Goal: Task Accomplishment & Management: Manage account settings

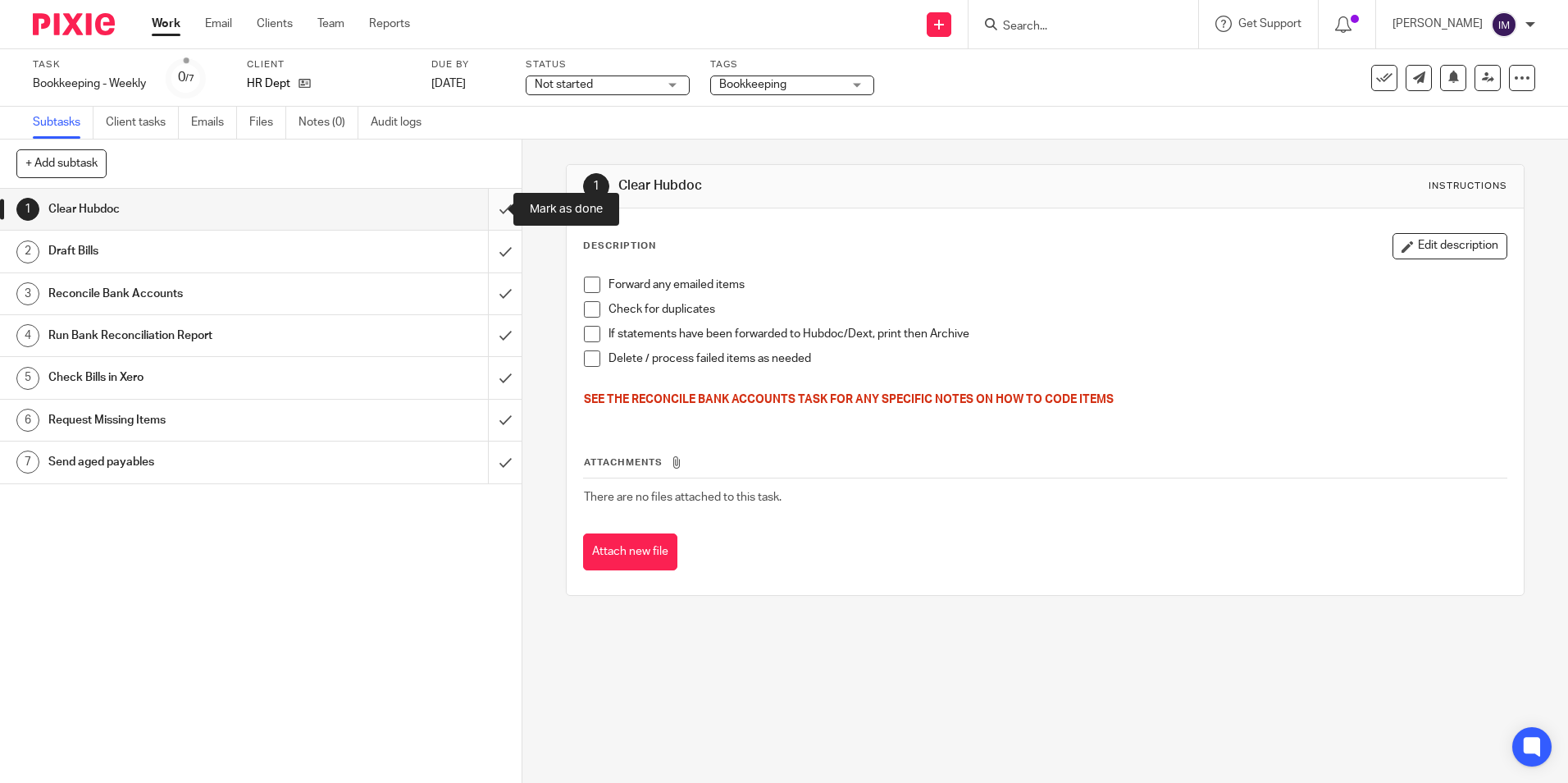
click at [485, 204] on input "submit" at bounding box center [260, 209] width 521 height 41
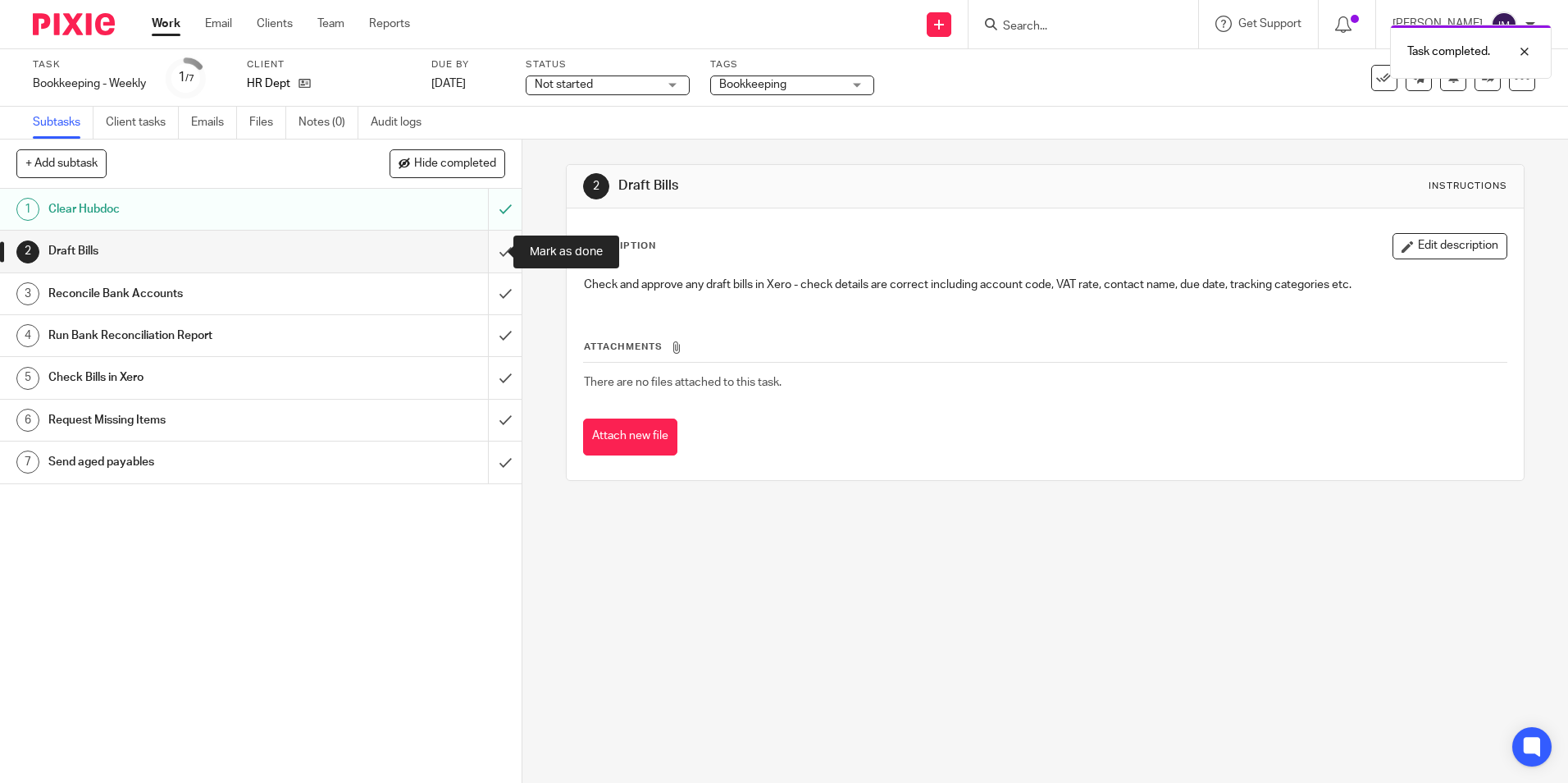
click at [493, 255] on input "submit" at bounding box center [260, 251] width 521 height 41
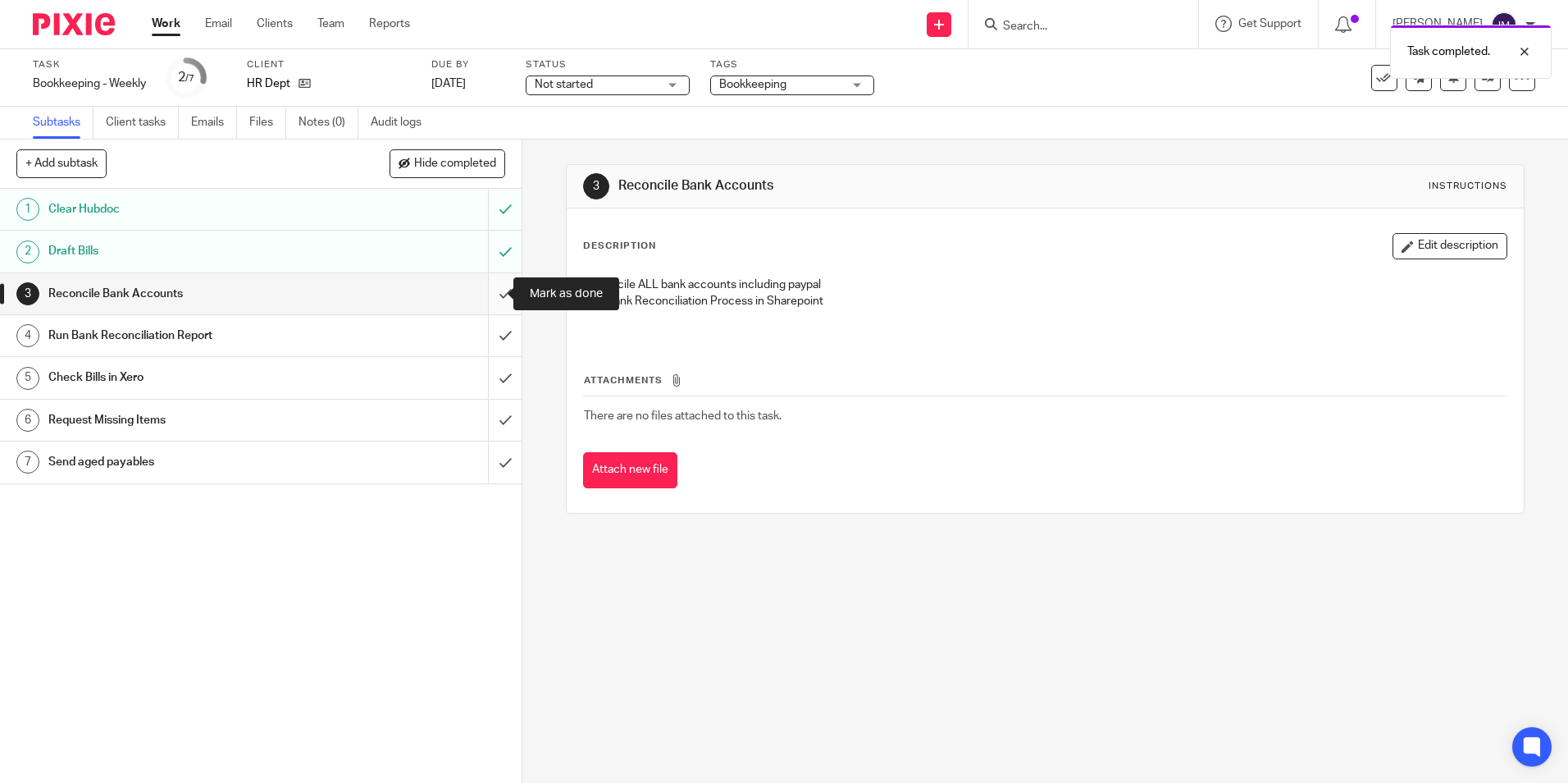
click at [491, 300] on input "submit" at bounding box center [260, 293] width 521 height 41
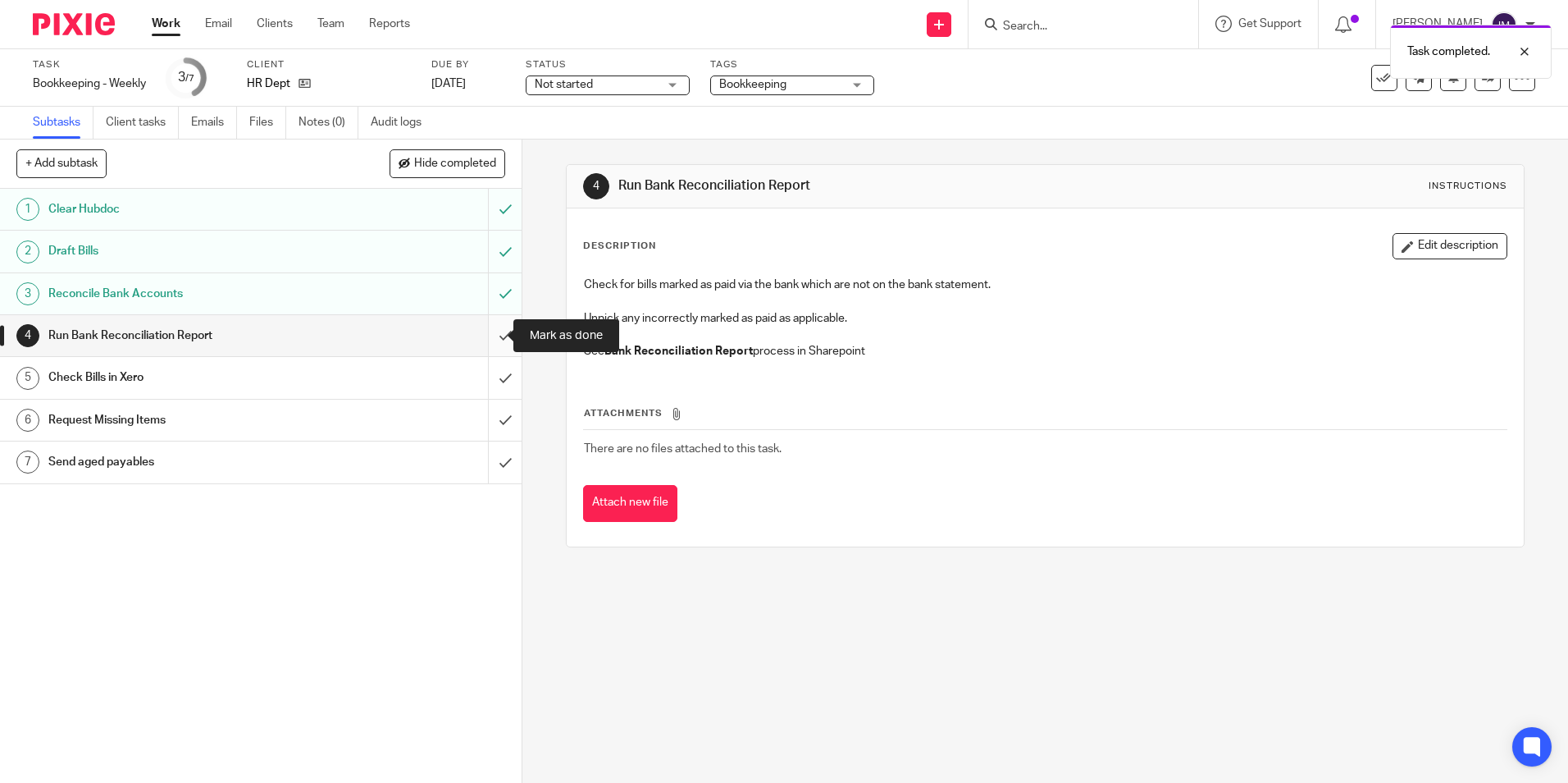
click at [495, 339] on input "submit" at bounding box center [260, 336] width 521 height 41
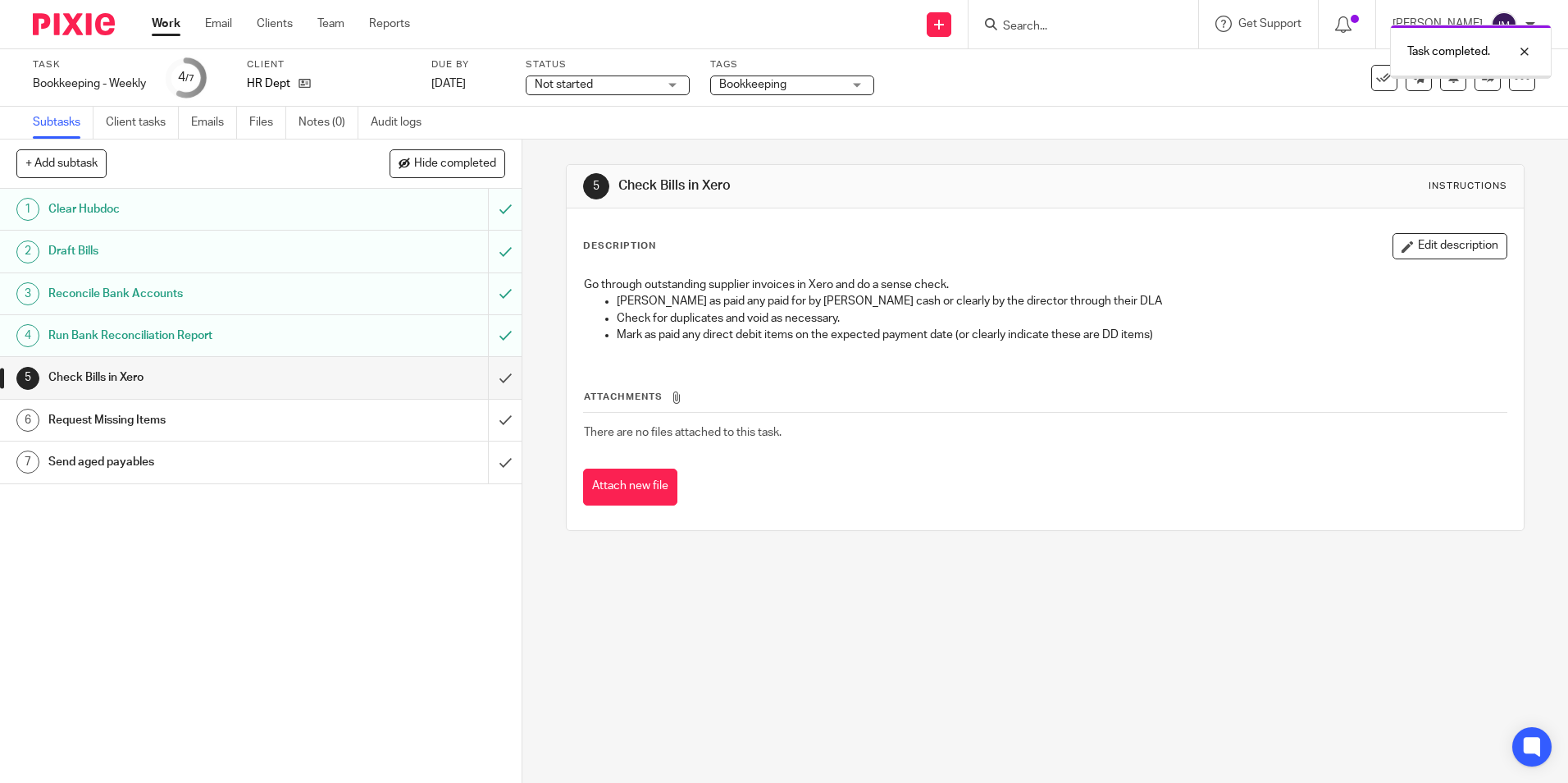
click at [491, 380] on input "submit" at bounding box center [260, 377] width 521 height 41
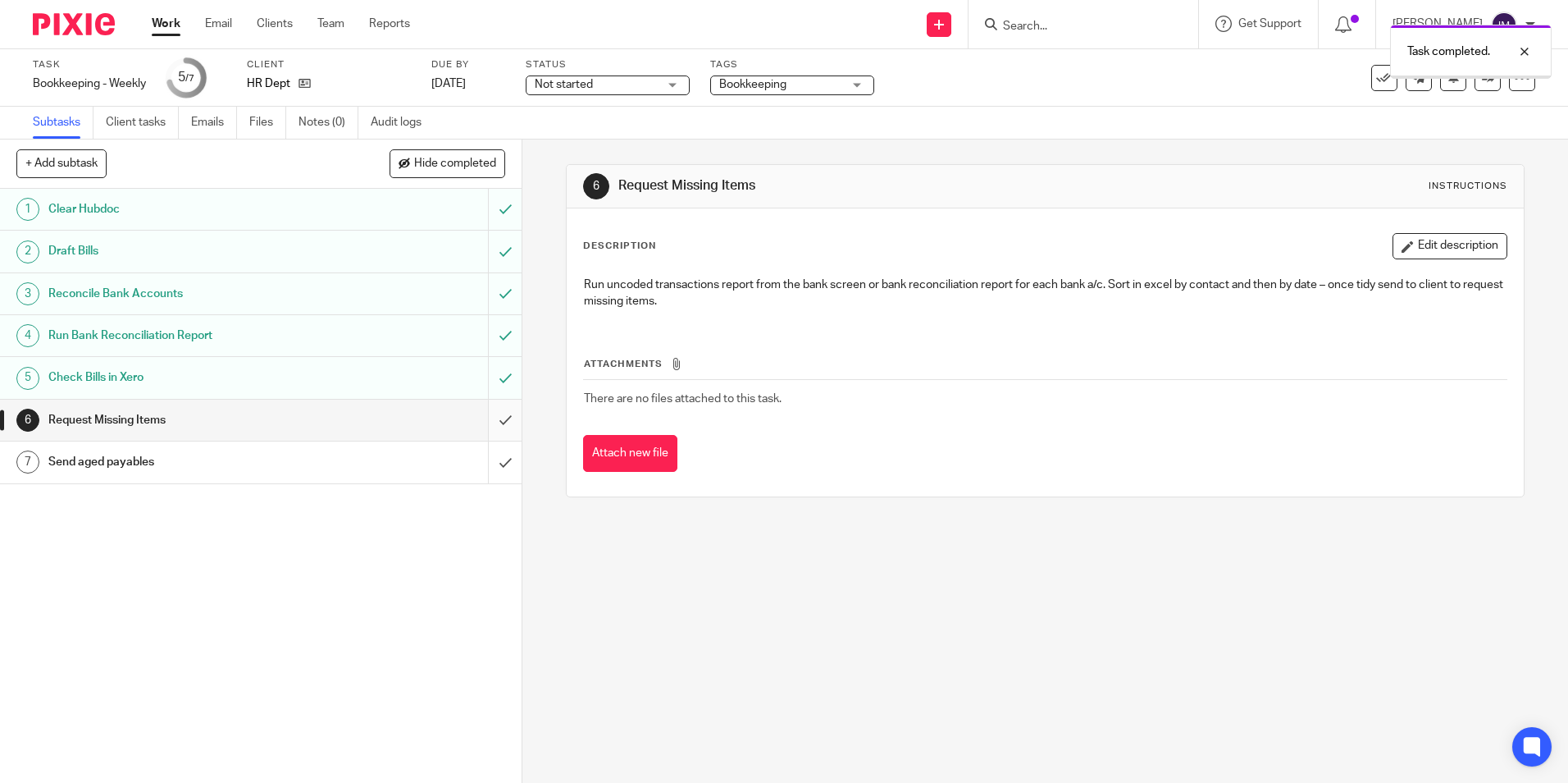
click at [485, 405] on input "submit" at bounding box center [260, 419] width 521 height 41
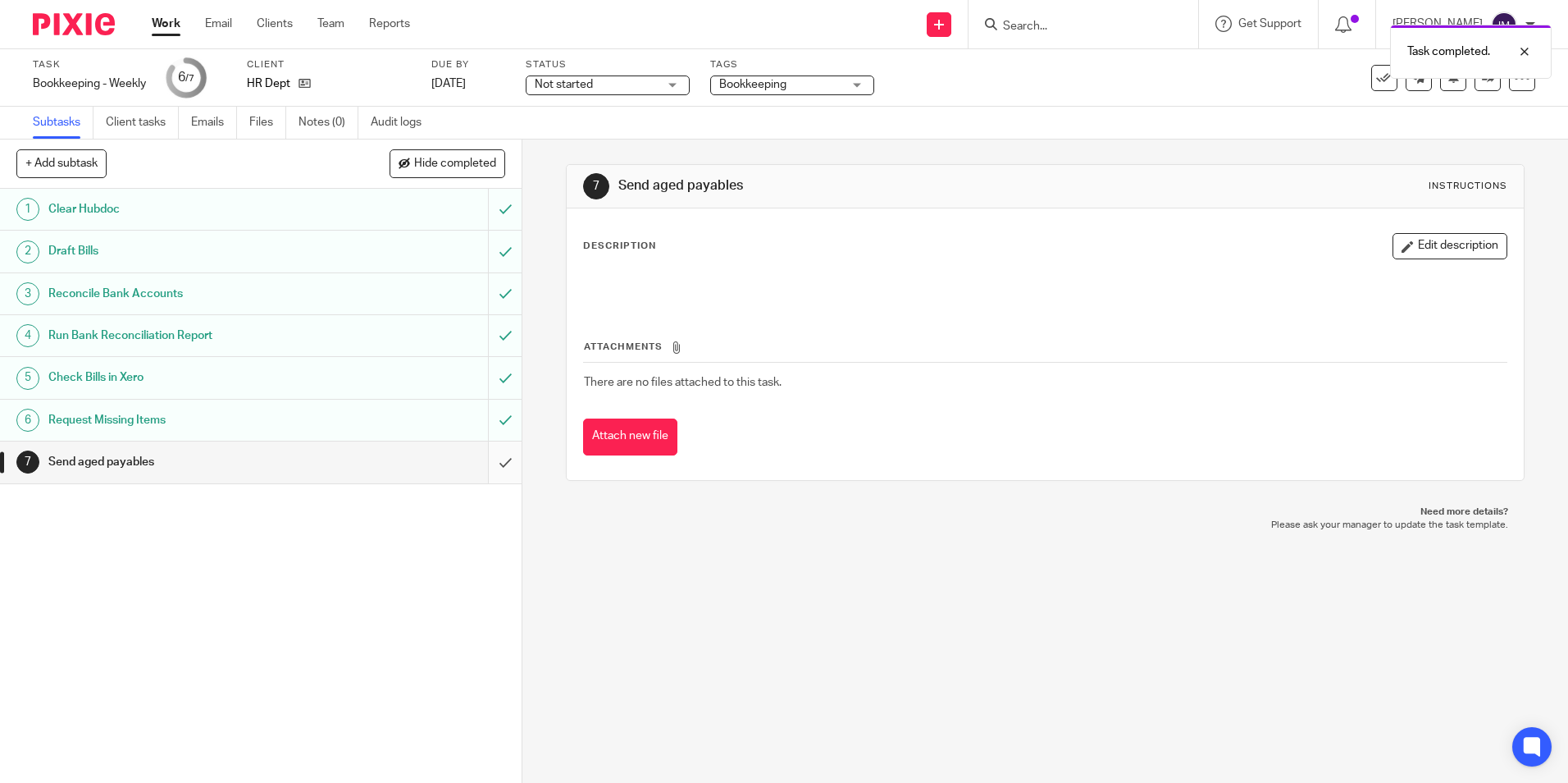
click at [485, 463] on input "submit" at bounding box center [260, 462] width 521 height 41
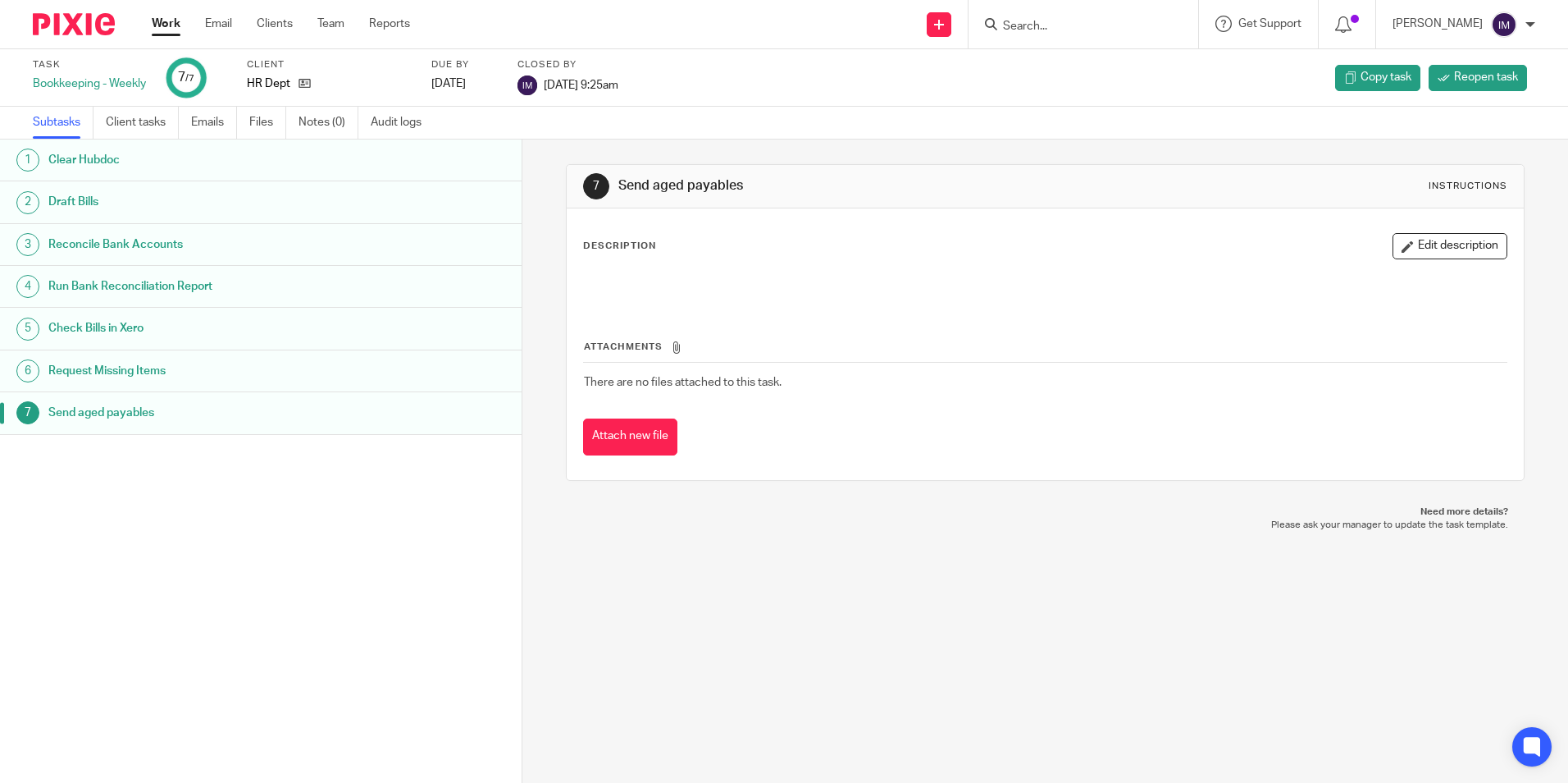
drag, startPoint x: 171, startPoint y: 30, endPoint x: 162, endPoint y: 27, distance: 9.5
click at [170, 30] on link "Work" at bounding box center [166, 23] width 29 height 16
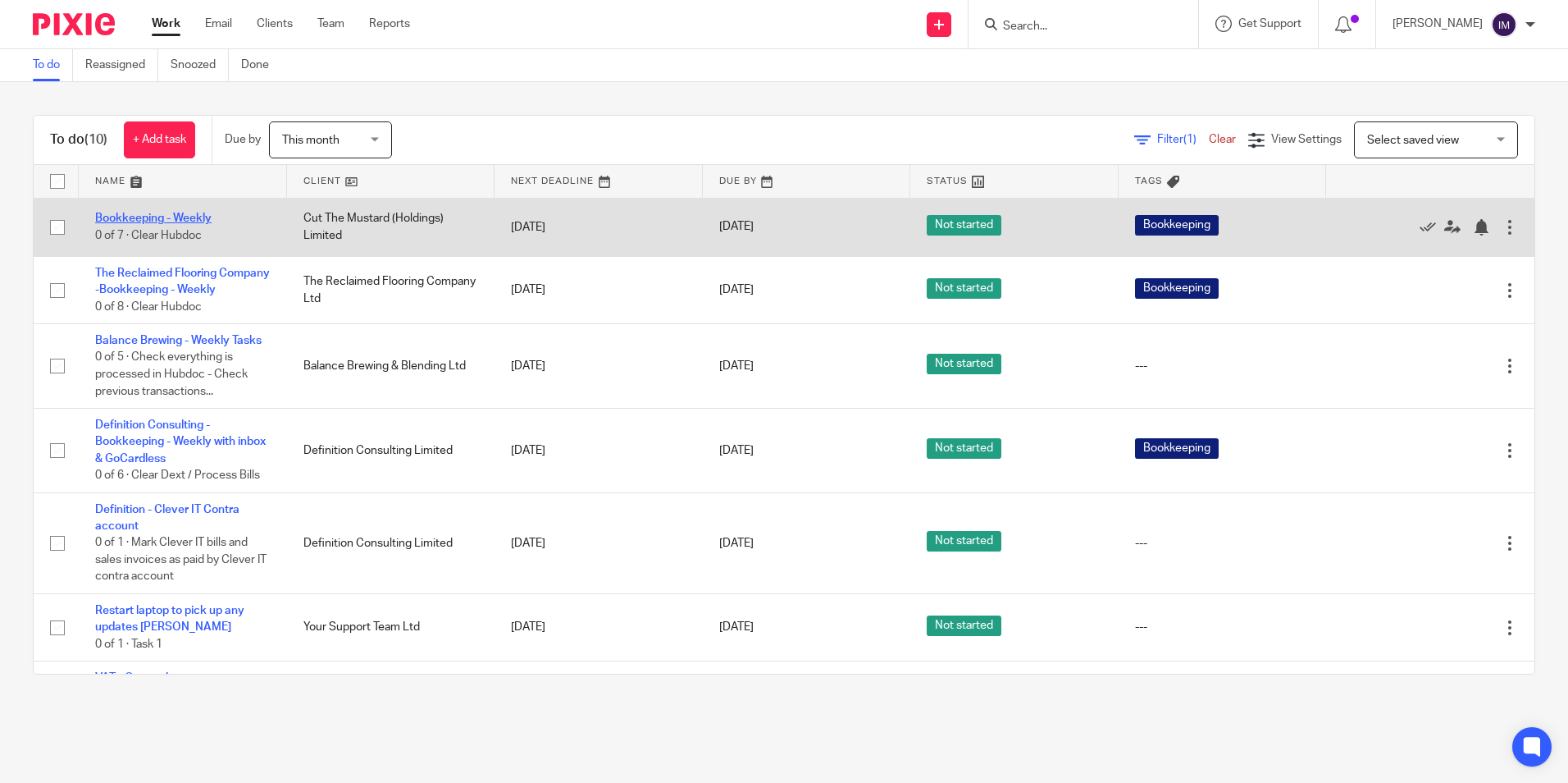
click at [181, 218] on link "Bookkeeping - Weekly" at bounding box center [153, 218] width 117 height 12
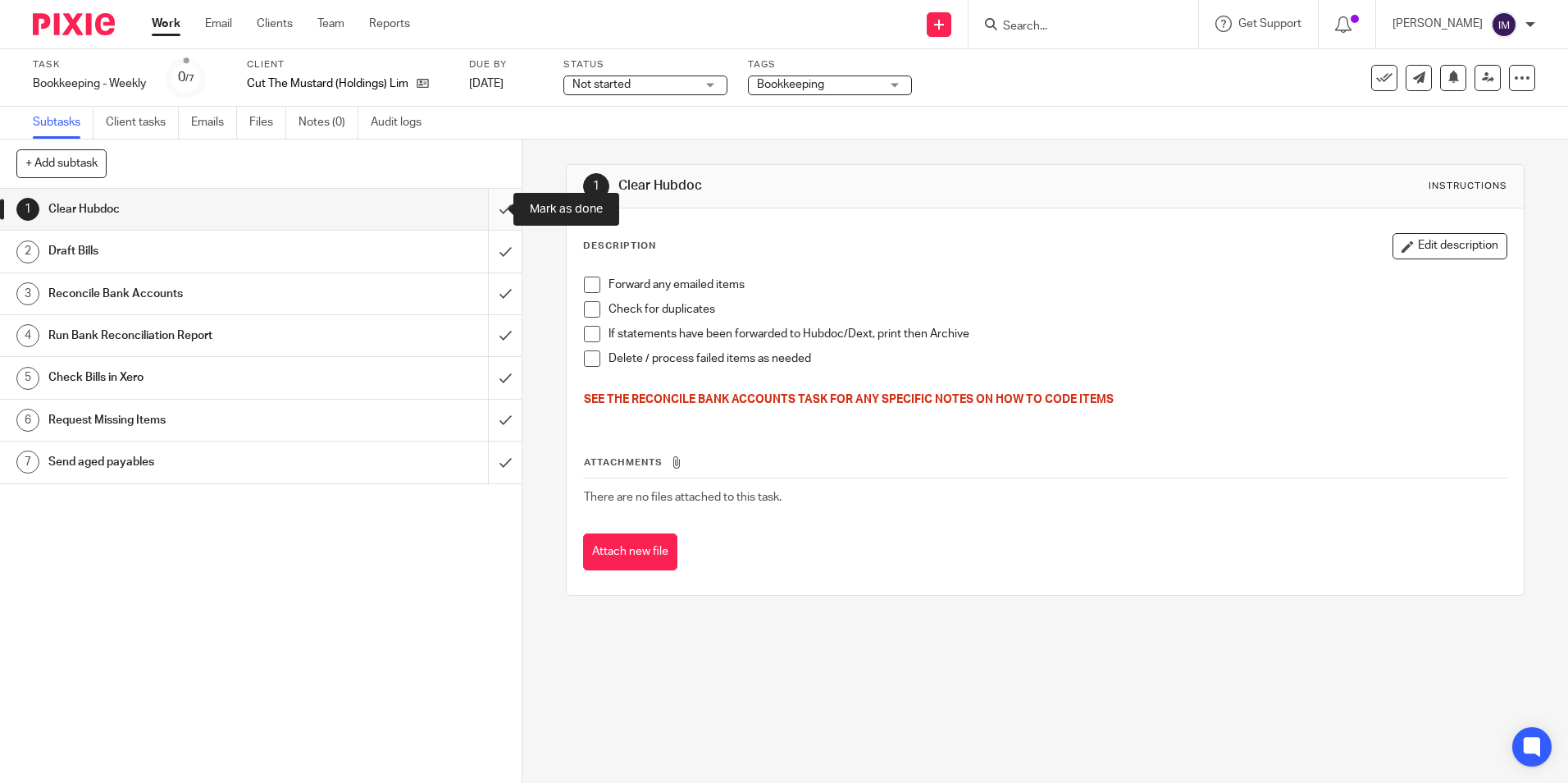
click at [488, 210] on input "submit" at bounding box center [260, 209] width 521 height 41
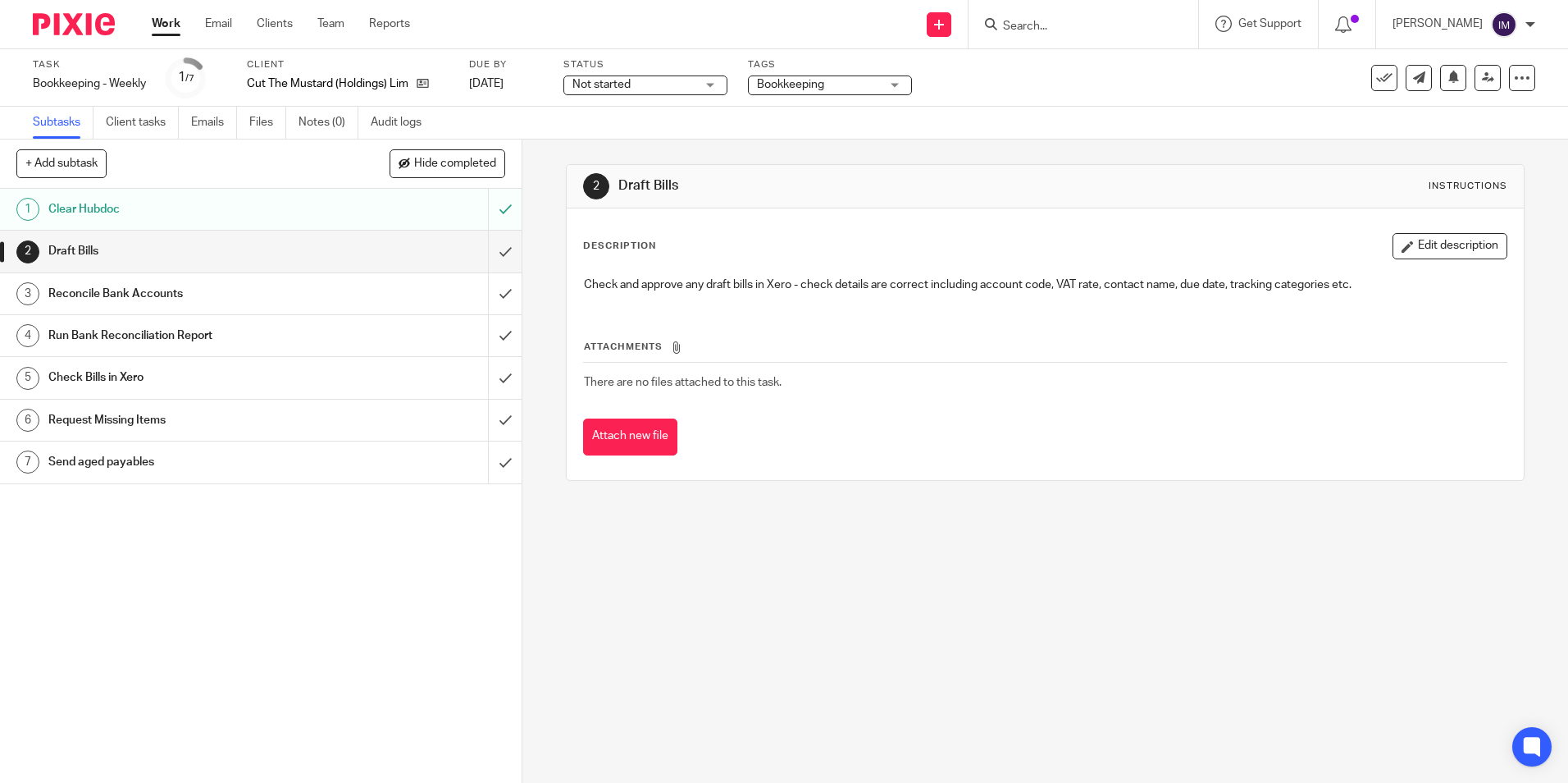
click at [486, 245] on input "submit" at bounding box center [260, 251] width 521 height 41
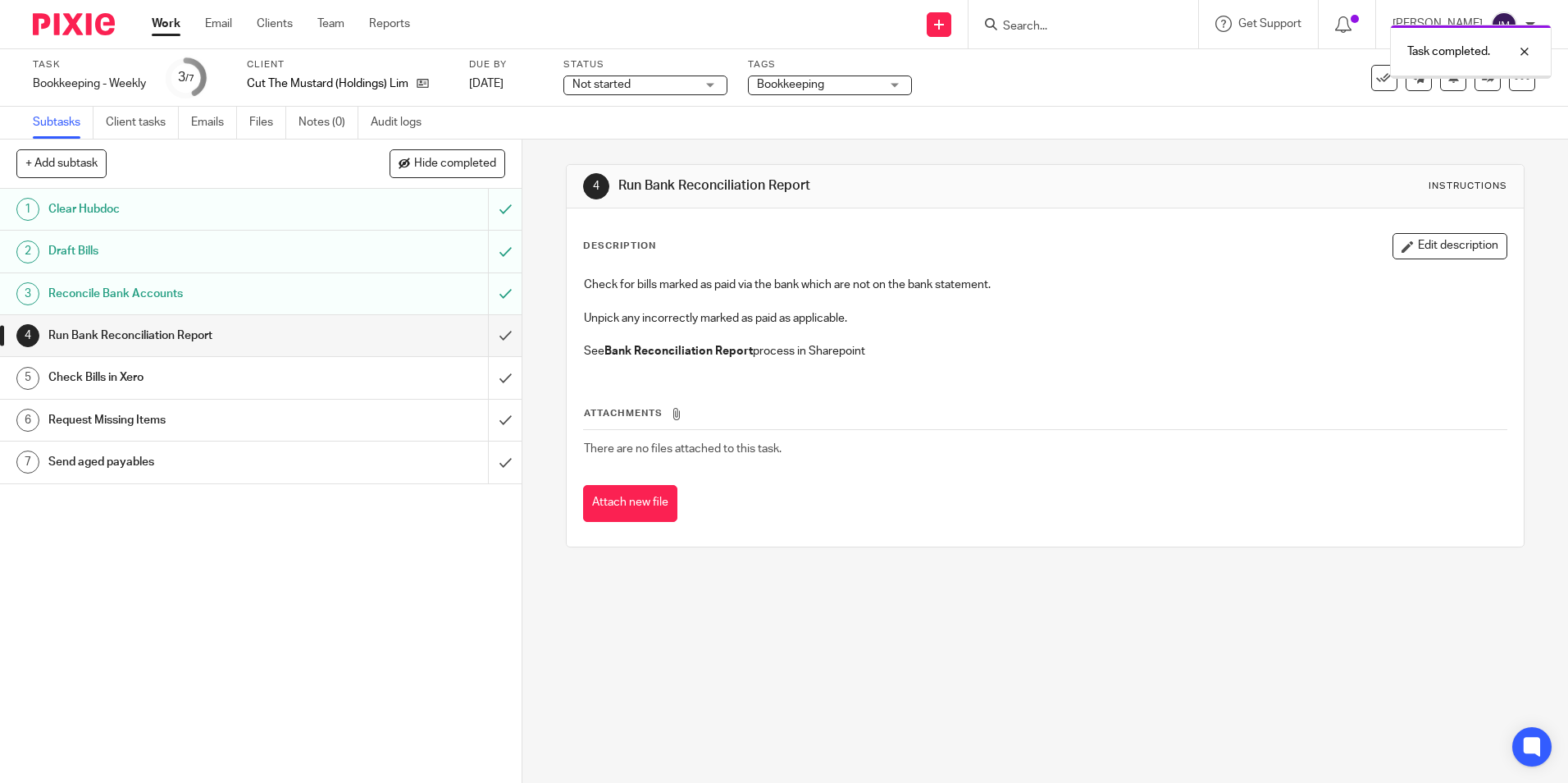
click at [486, 327] on input "submit" at bounding box center [260, 336] width 521 height 41
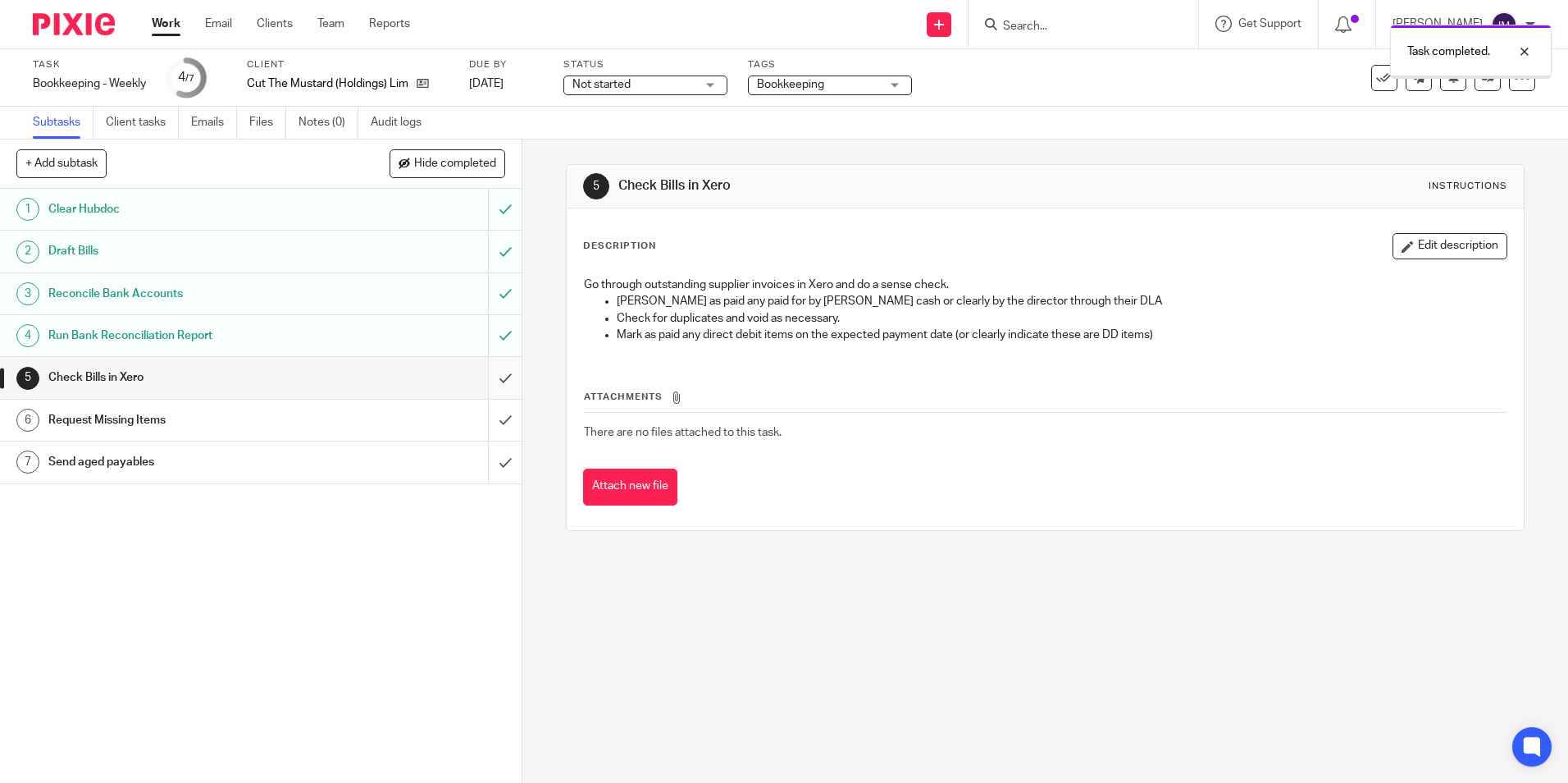
click at [481, 366] on input "submit" at bounding box center [260, 377] width 521 height 41
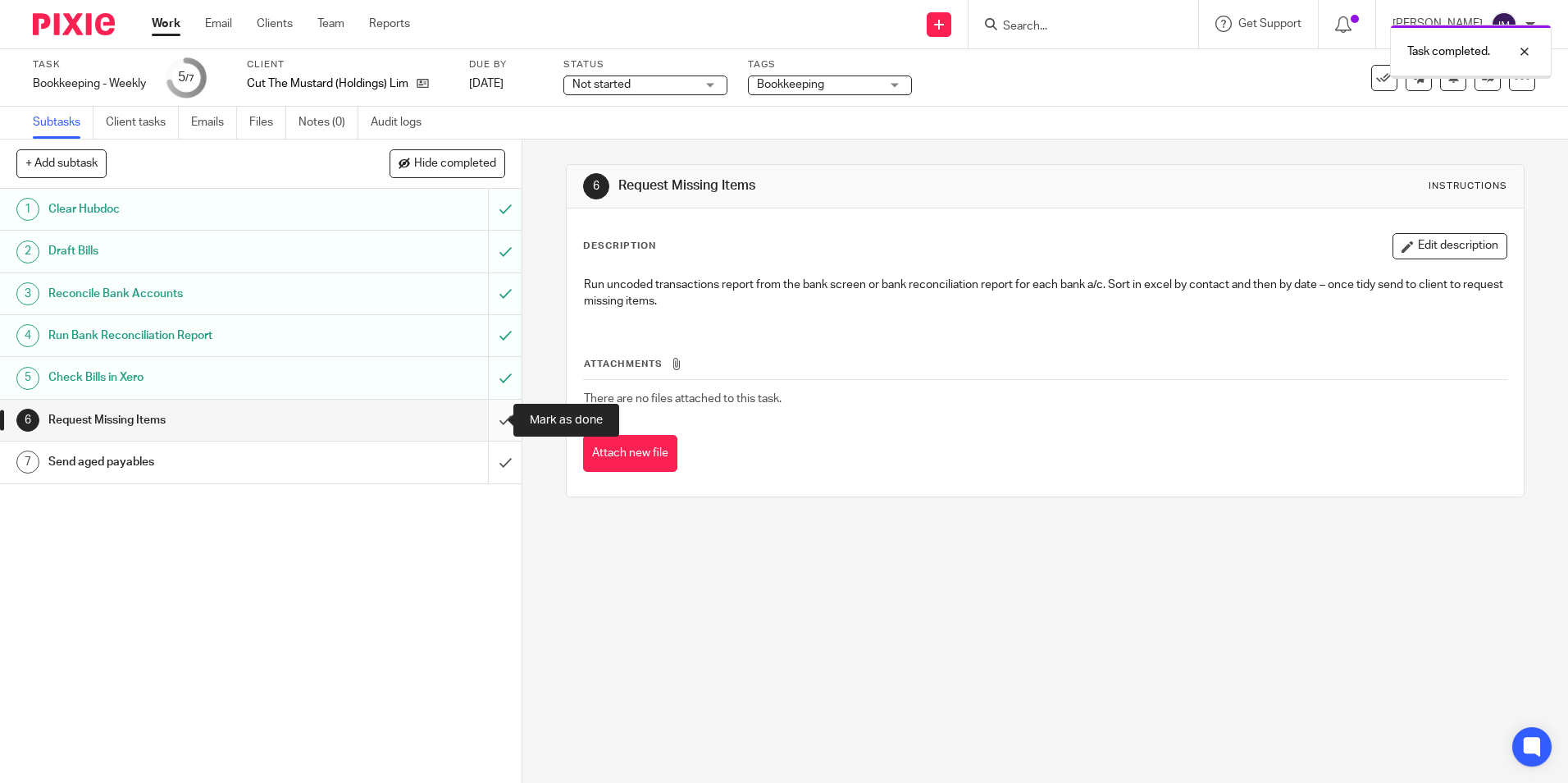
click at [482, 431] on input "submit" at bounding box center [260, 419] width 521 height 41
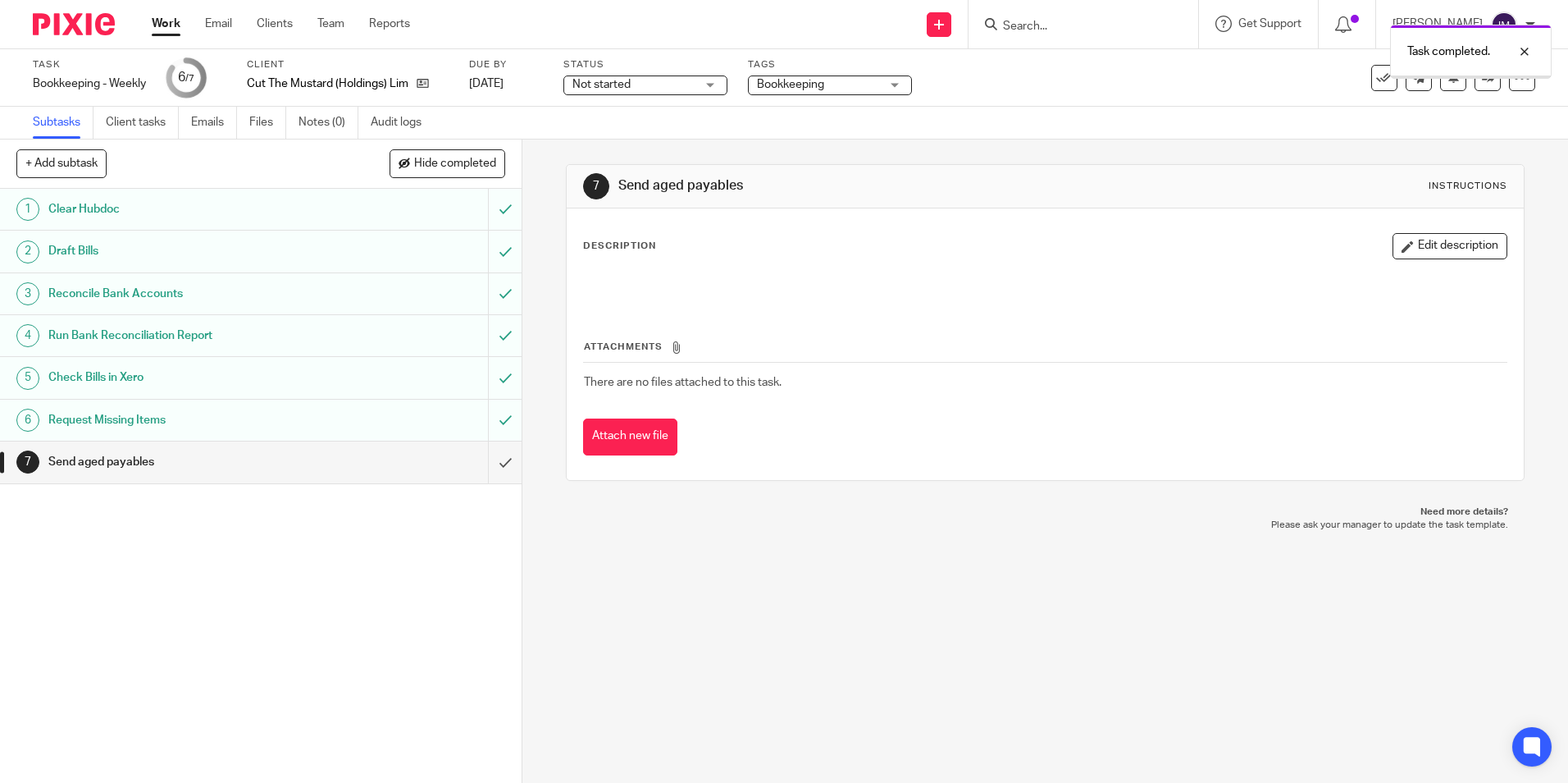
click at [489, 460] on input "submit" at bounding box center [260, 462] width 521 height 41
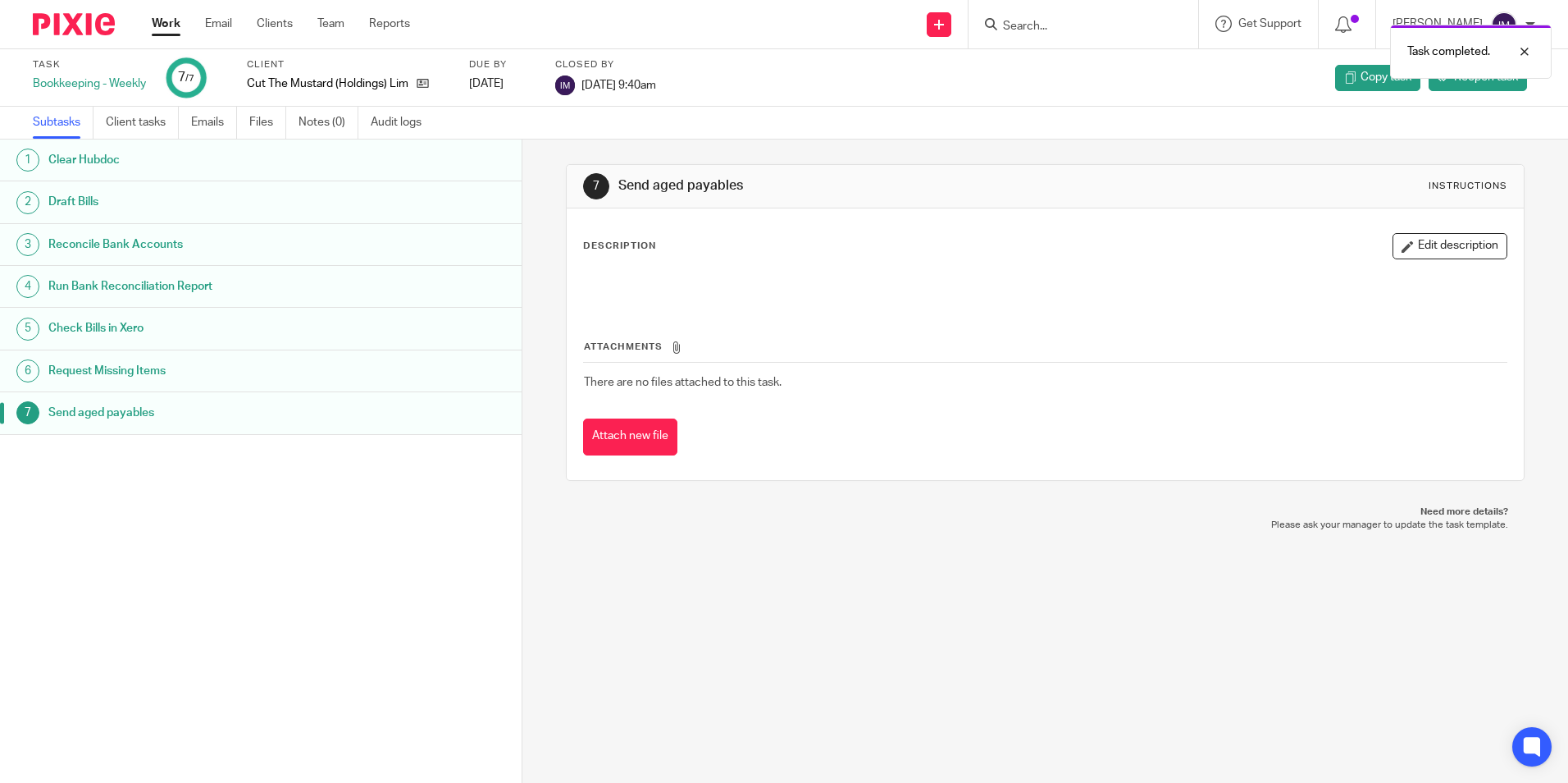
click at [159, 26] on link "Work" at bounding box center [166, 23] width 29 height 16
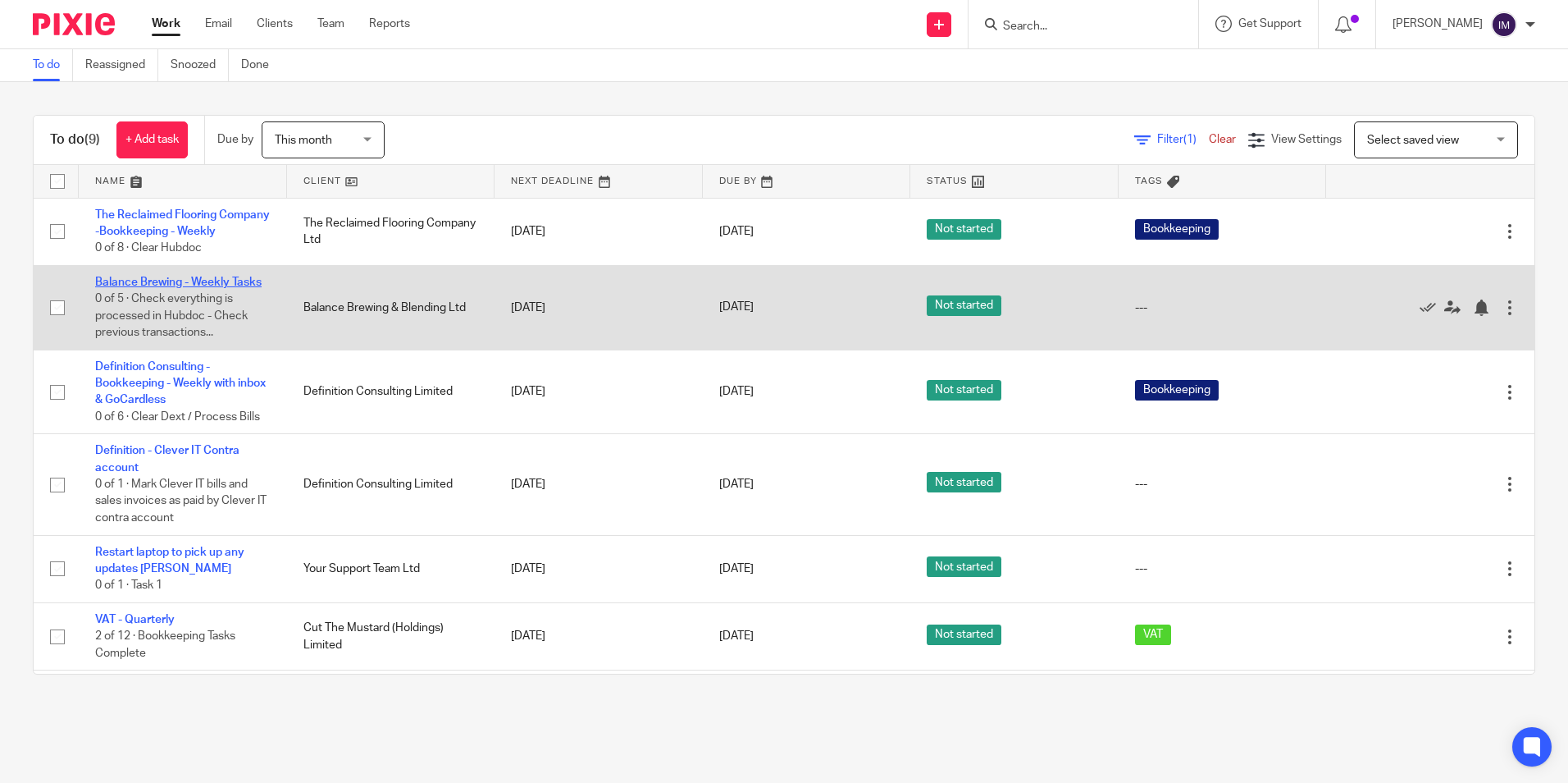
click at [199, 288] on link "Balance Brewing - Weekly Tasks" at bounding box center [178, 283] width 167 height 12
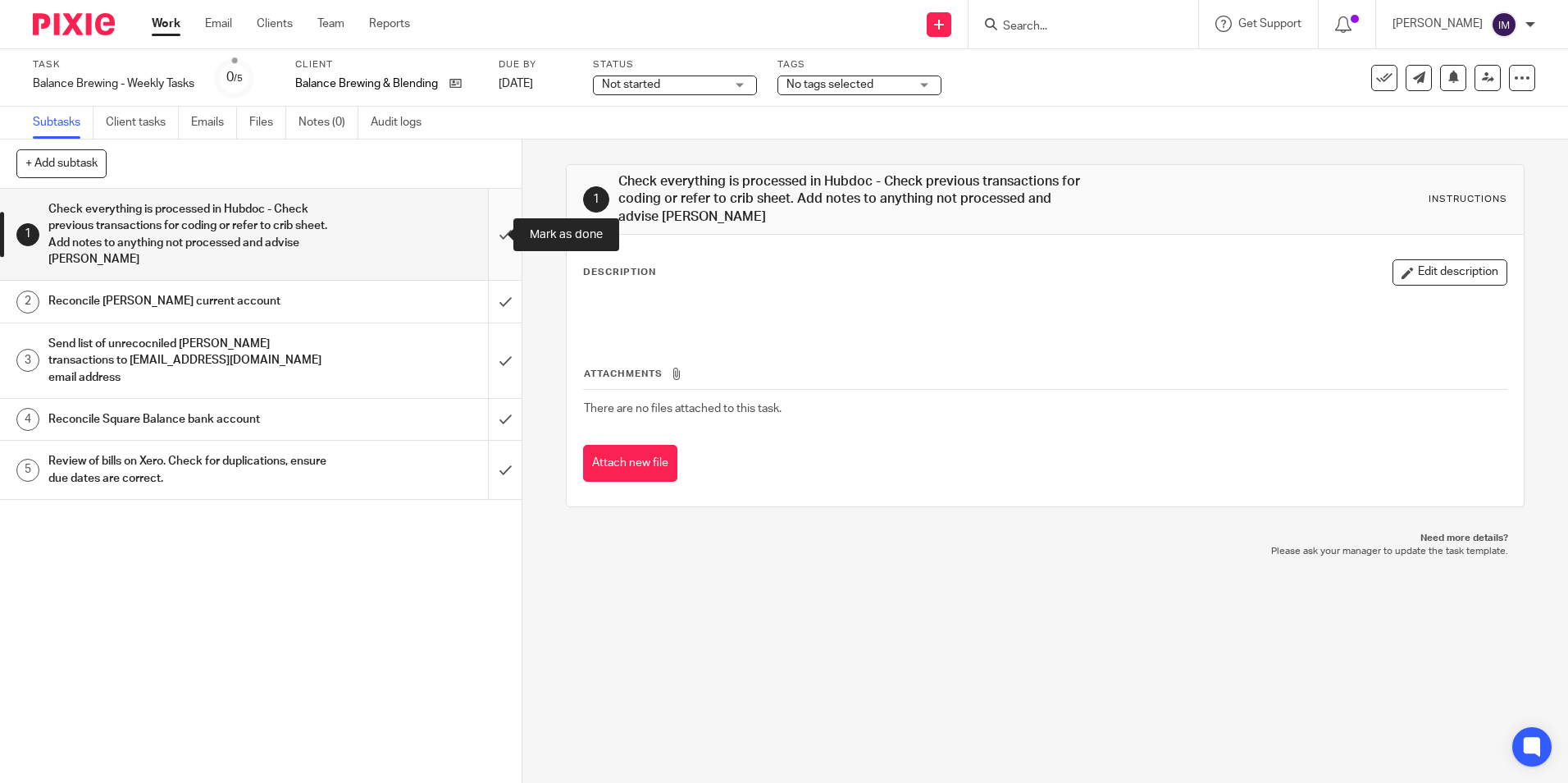
click at [493, 230] on input "submit" at bounding box center [260, 234] width 521 height 91
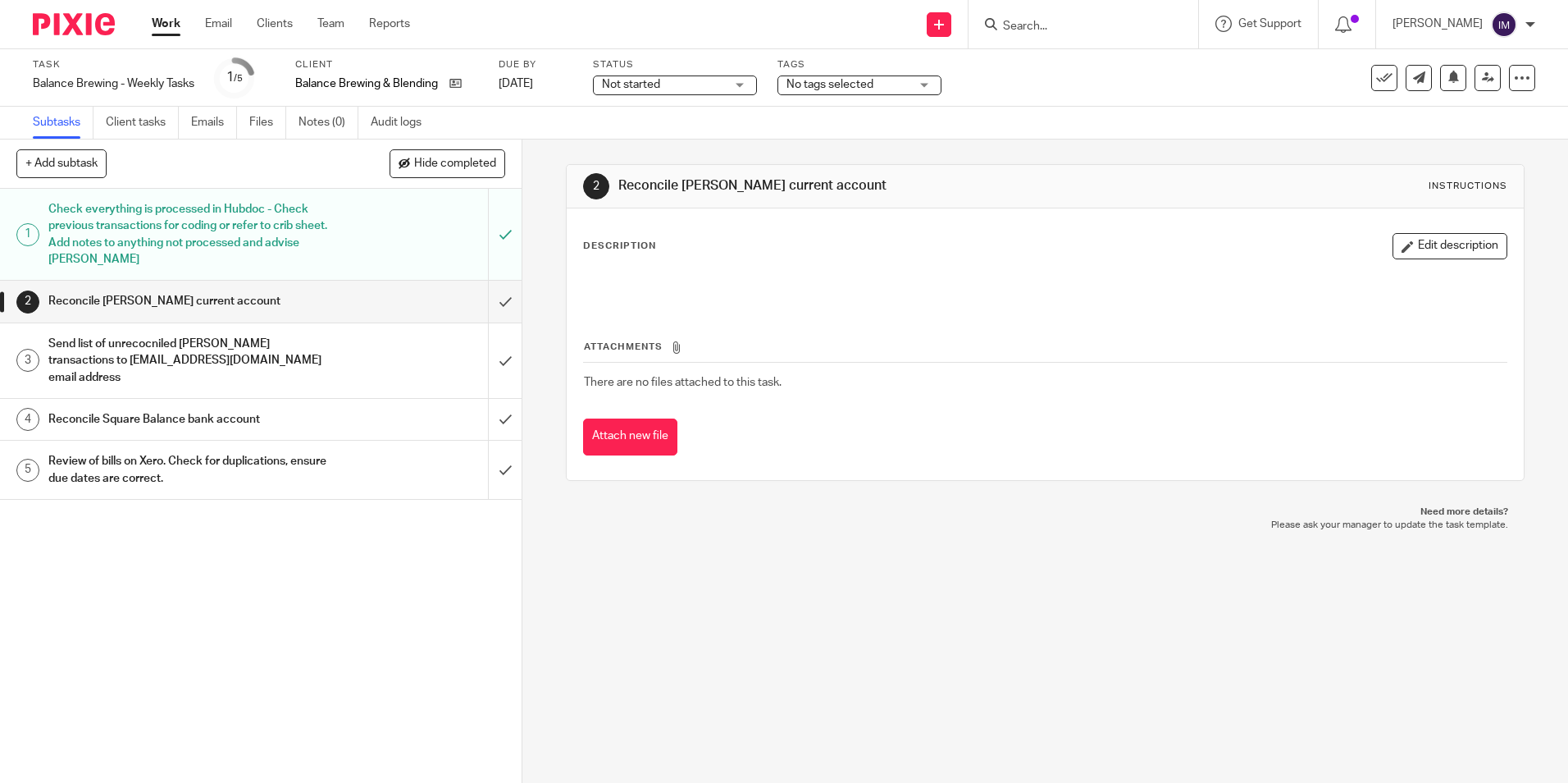
click at [482, 300] on input "submit" at bounding box center [260, 301] width 521 height 41
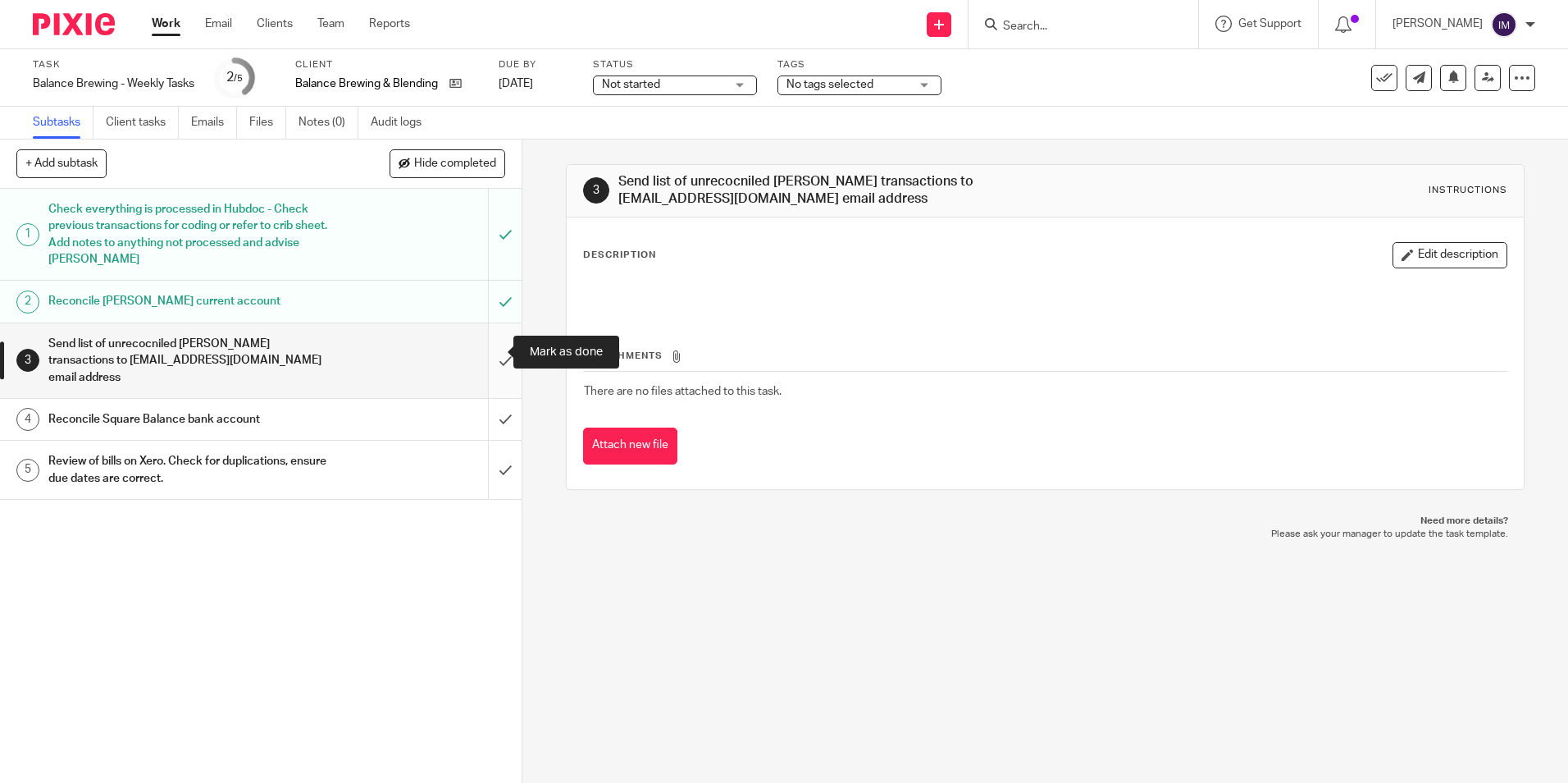
click at [488, 341] on input "submit" at bounding box center [260, 360] width 521 height 74
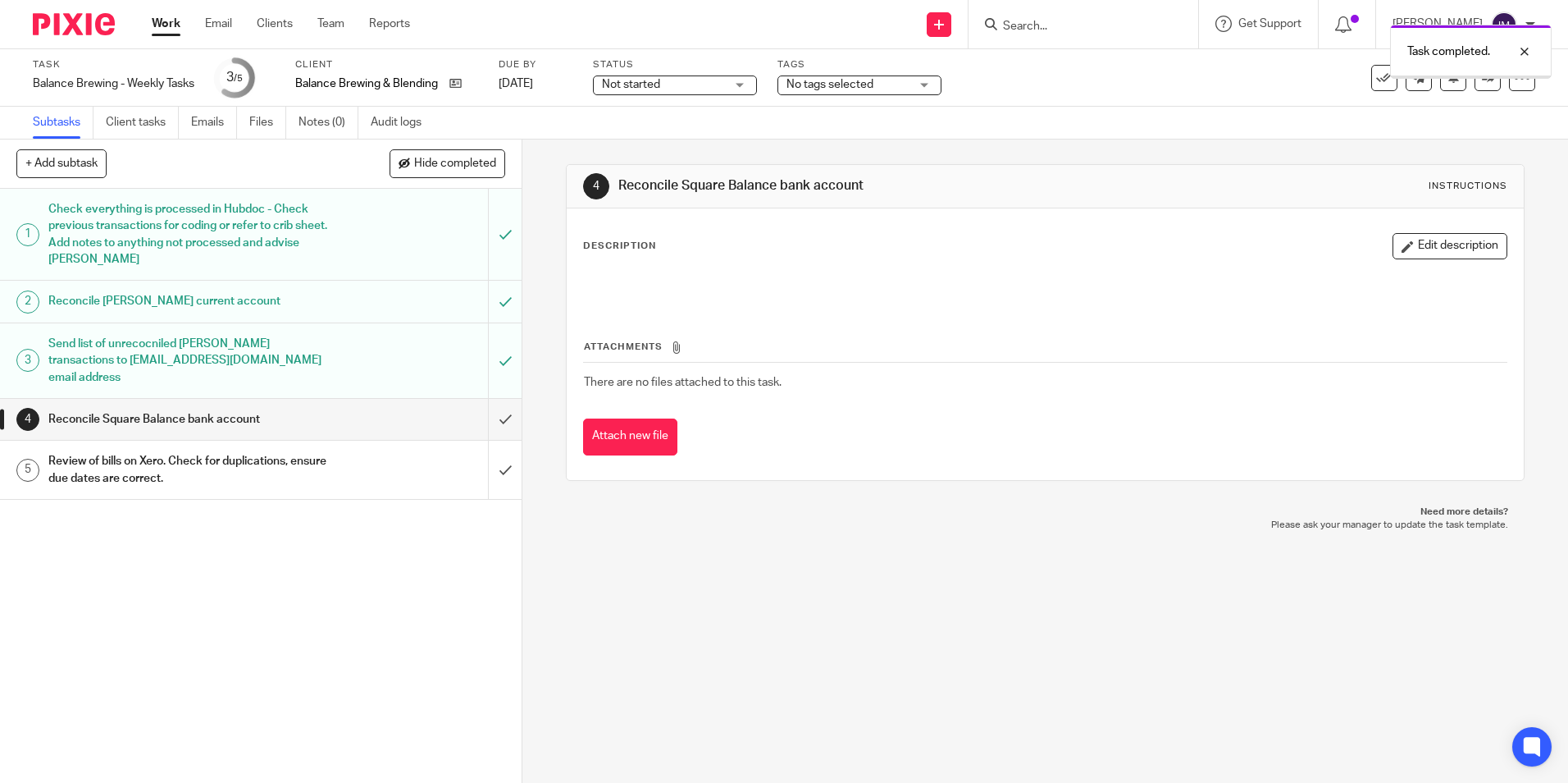
click at [397, 407] on div "Reconcile Square Balance bank account" at bounding box center [260, 419] width 424 height 25
click at [491, 405] on input "submit" at bounding box center [260, 419] width 521 height 41
click at [488, 461] on input "submit" at bounding box center [260, 470] width 521 height 58
click at [328, 343] on div "Send list of unrecocniled [PERSON_NAME] transactions to [EMAIL_ADDRESS][DOMAIN_…" at bounding box center [260, 361] width 424 height 58
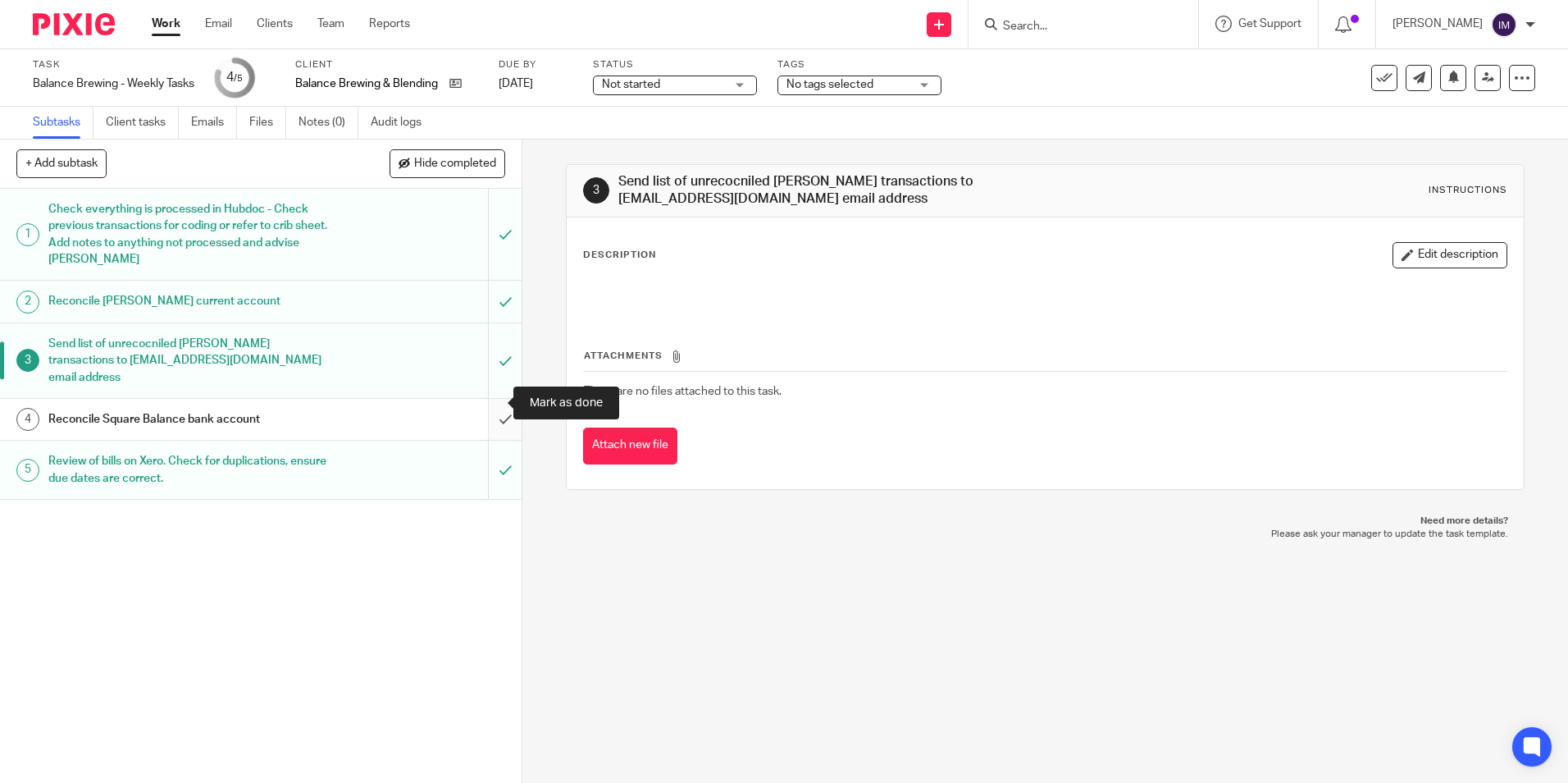
click at [480, 399] on input "submit" at bounding box center [260, 419] width 521 height 41
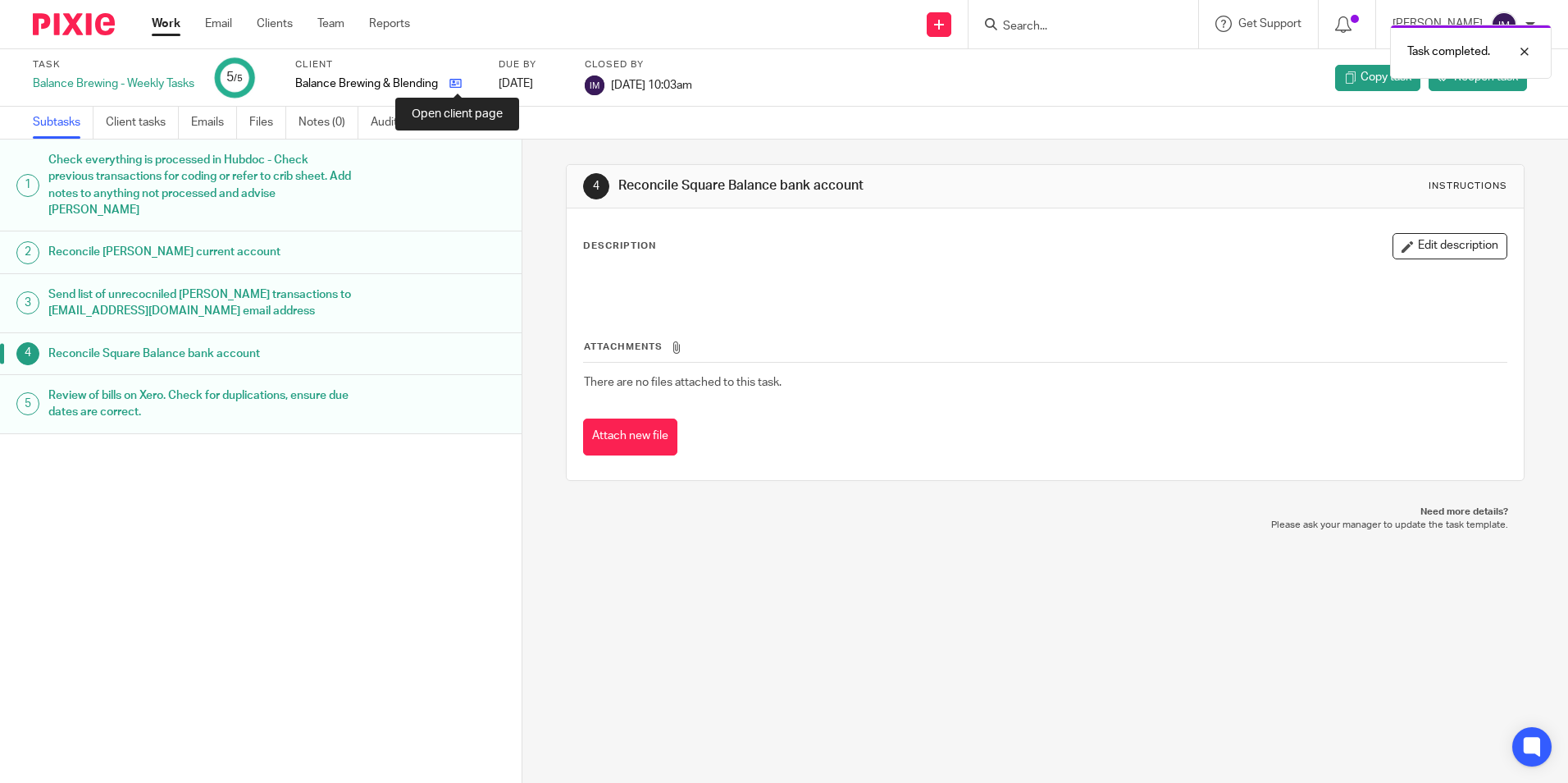
click at [457, 85] on icon at bounding box center [455, 83] width 13 height 13
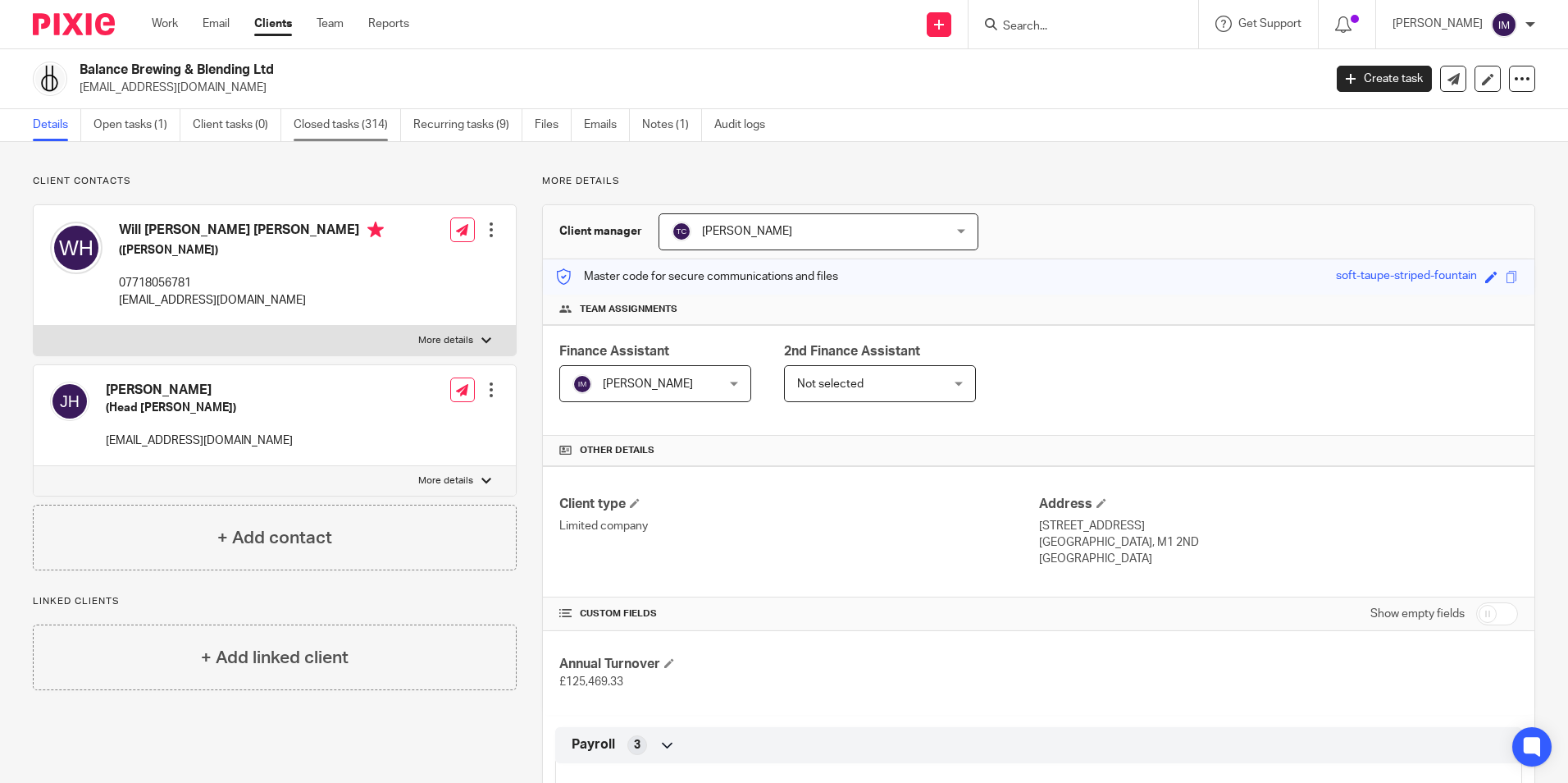
click at [338, 126] on link "Closed tasks (314)" at bounding box center [347, 124] width 107 height 32
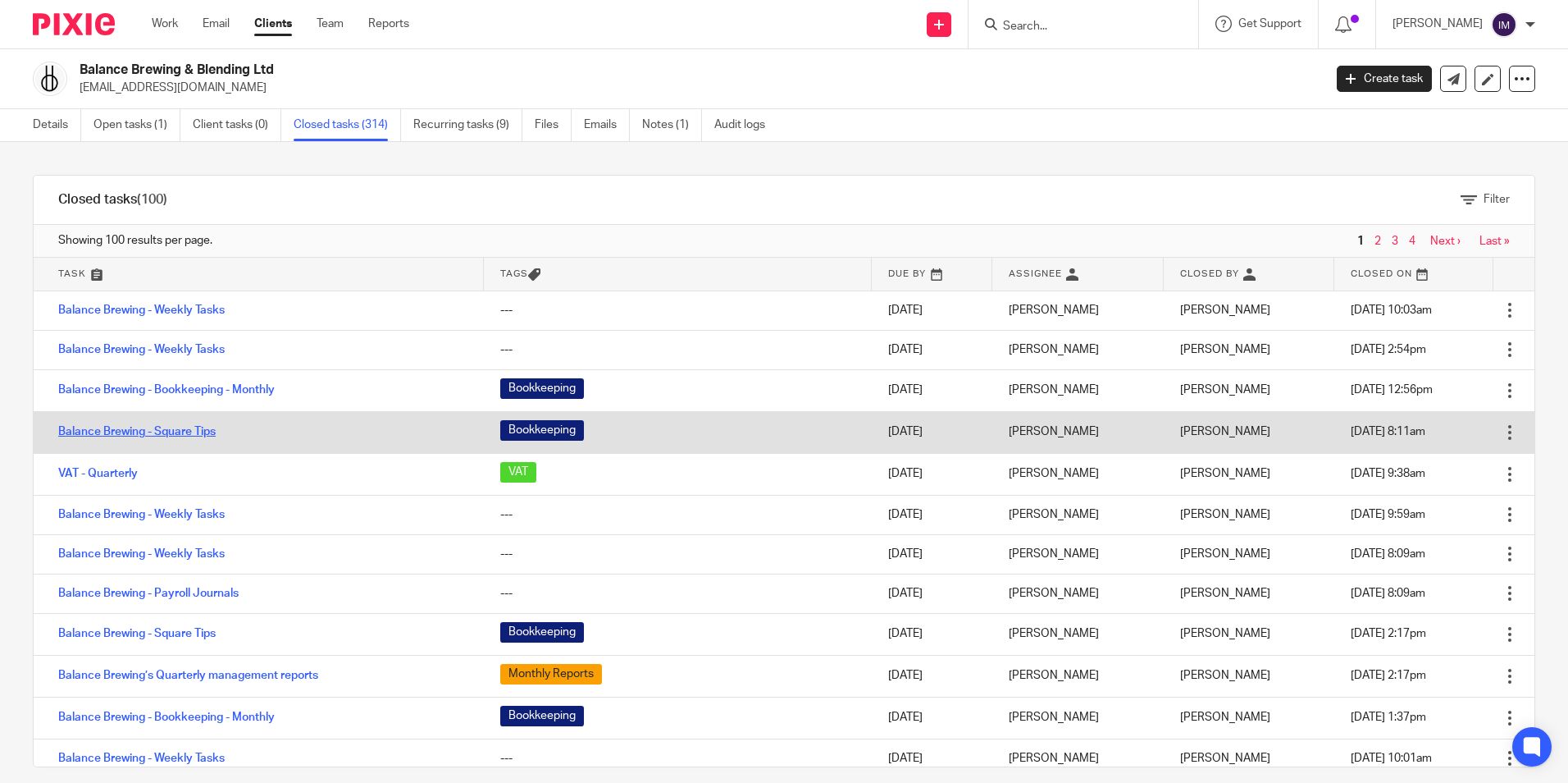
click at [168, 427] on link "Balance Brewing - Square Tips" at bounding box center [136, 432] width 157 height 12
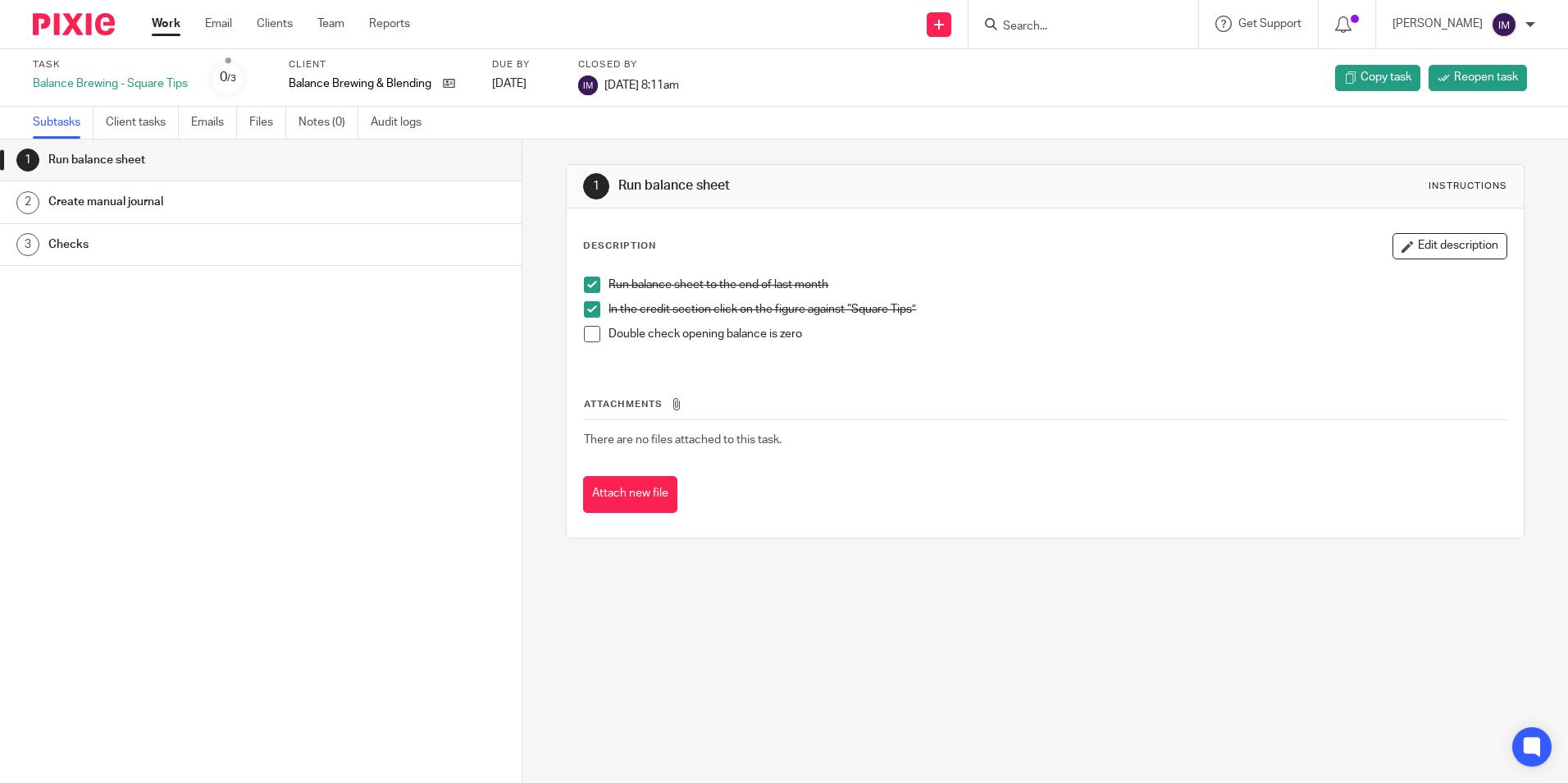
click at [165, 199] on h1 "Create manual journal" at bounding box center [200, 202] width 306 height 25
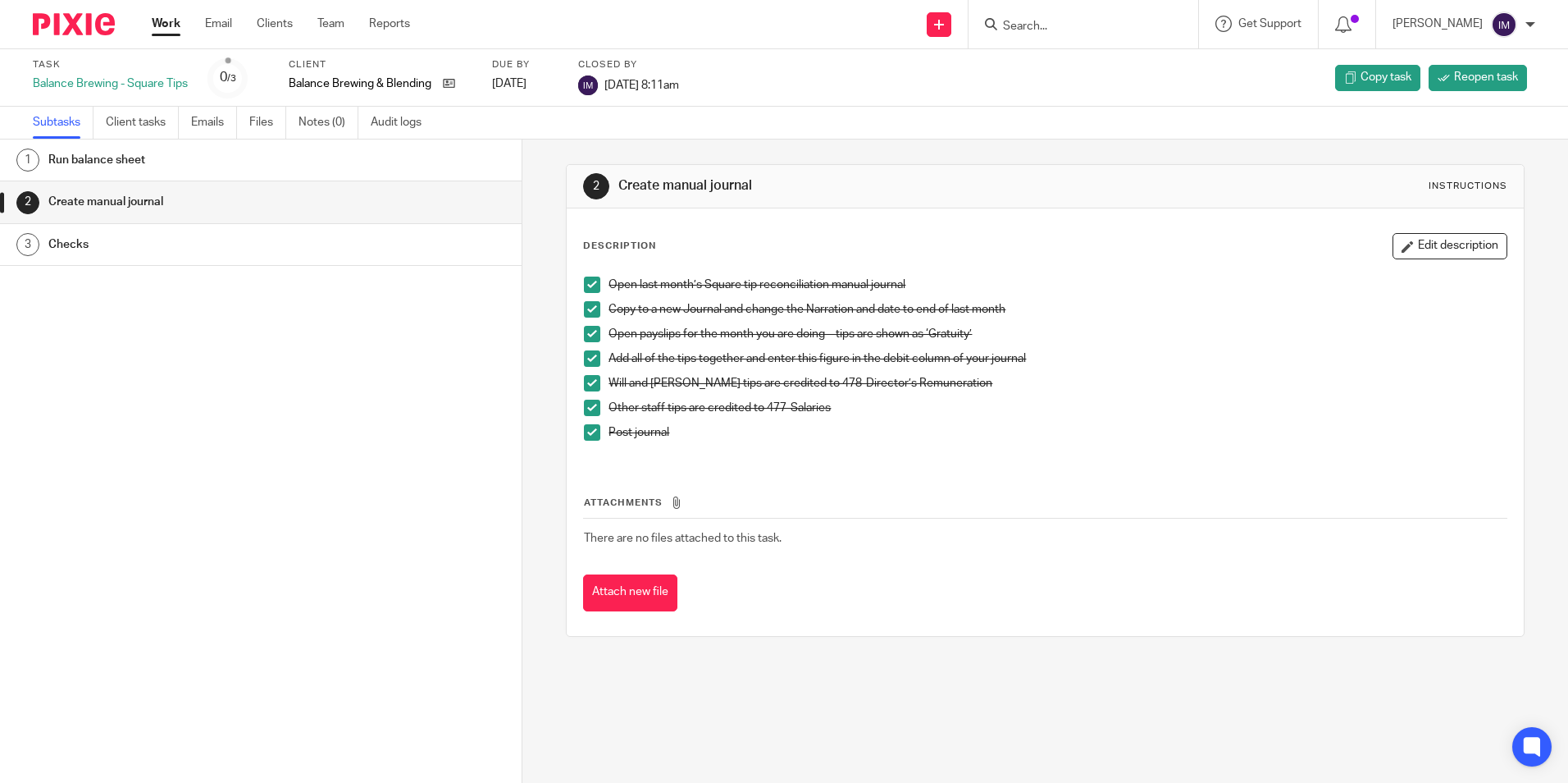
click at [147, 245] on h1 "Checks" at bounding box center [200, 245] width 306 height 25
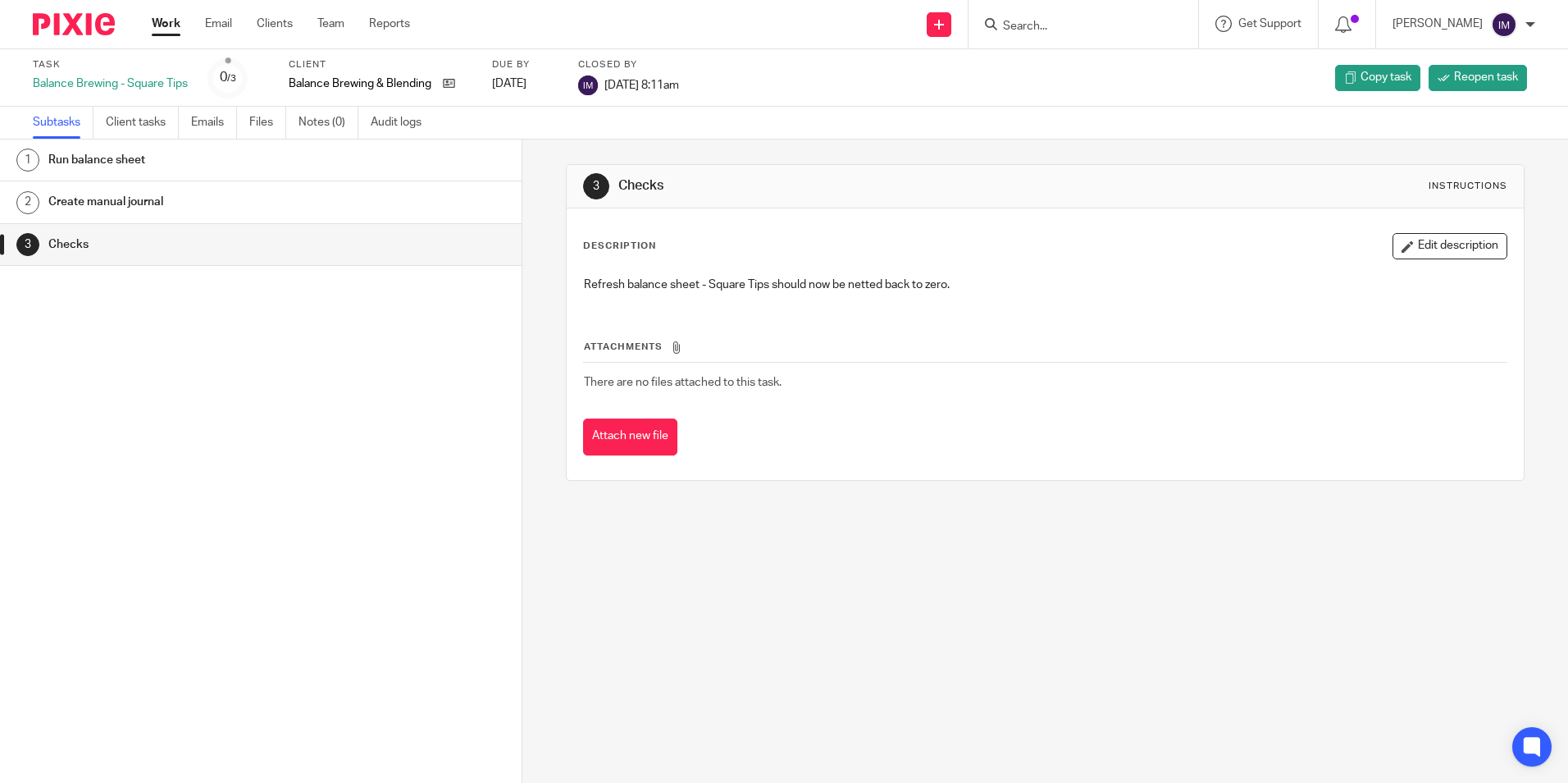
click at [142, 164] on h1 "Run balance sheet" at bounding box center [200, 160] width 306 height 25
